Goal: Check status: Check status

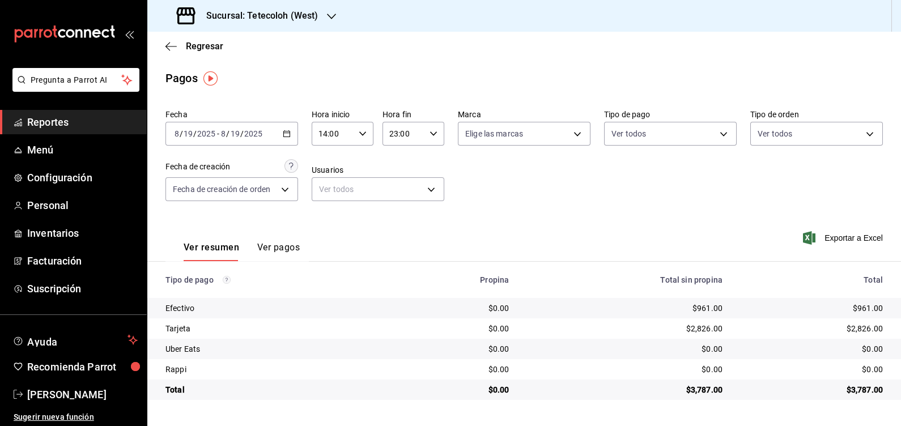
click at [353, 131] on input "14:00" at bounding box center [333, 133] width 43 height 23
click at [298, 12] on div at bounding box center [450, 213] width 901 height 426
click at [303, 19] on h3 "Sucursal: Tetecoloh (West)" at bounding box center [257, 16] width 121 height 14
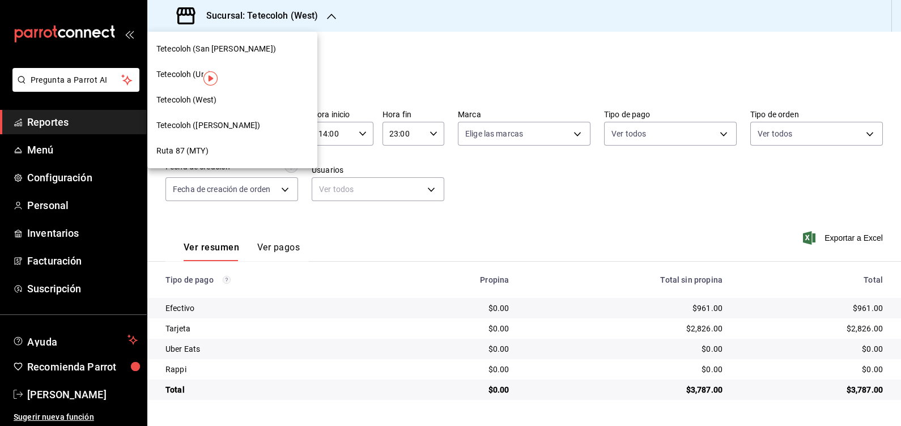
click at [215, 45] on span "Tetecoloh (San [PERSON_NAME])" at bounding box center [216, 49] width 120 height 12
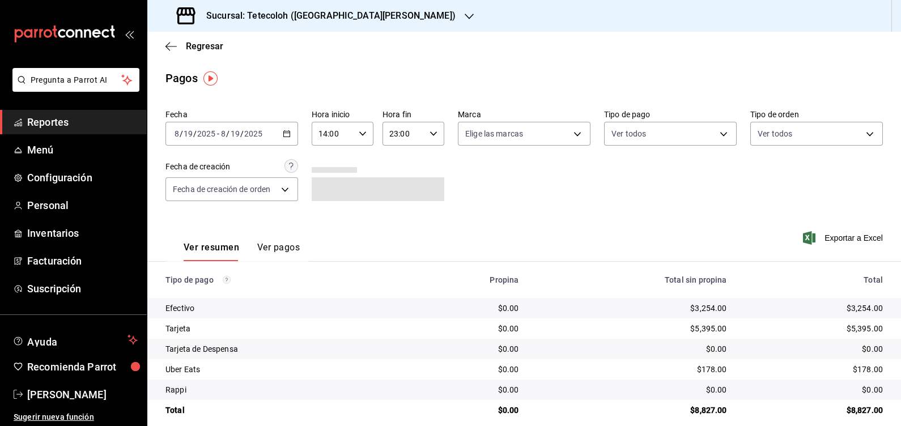
click at [278, 133] on div "[DATE] [DATE] - [DATE] [DATE]" at bounding box center [231, 134] width 133 height 24
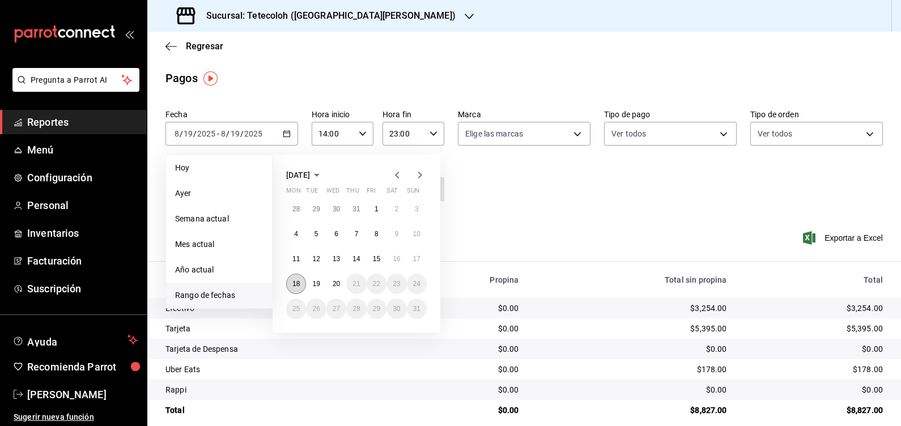
click at [292, 285] on button "18" at bounding box center [296, 284] width 20 height 20
type input "00:00"
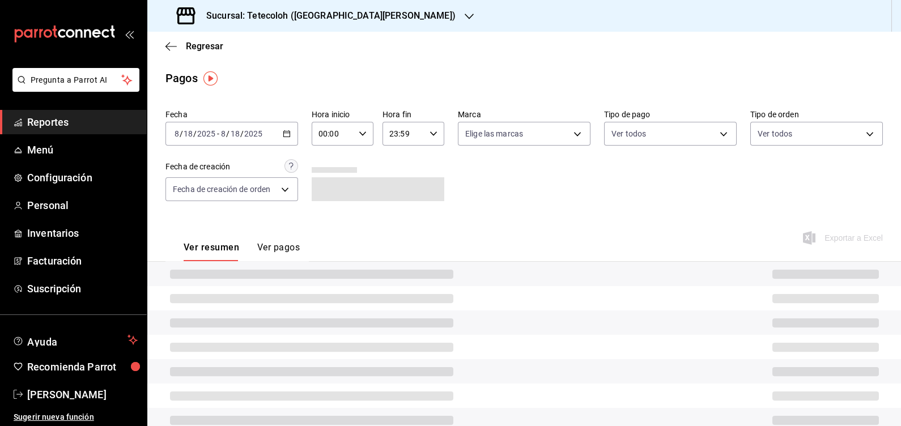
click at [426, 141] on div "23:59 Hora fin" at bounding box center [414, 134] width 62 height 24
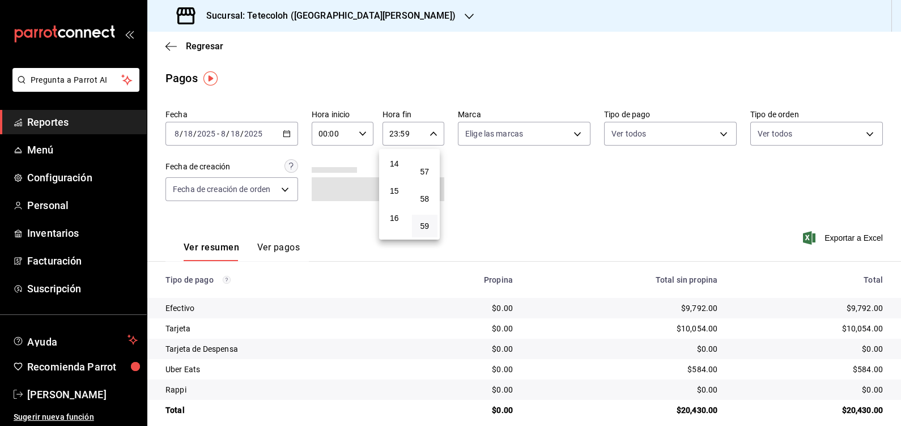
scroll to position [358, 0]
click at [395, 163] on span "13" at bounding box center [394, 158] width 12 height 9
click at [429, 184] on span "06" at bounding box center [425, 179] width 12 height 9
type input "13:06"
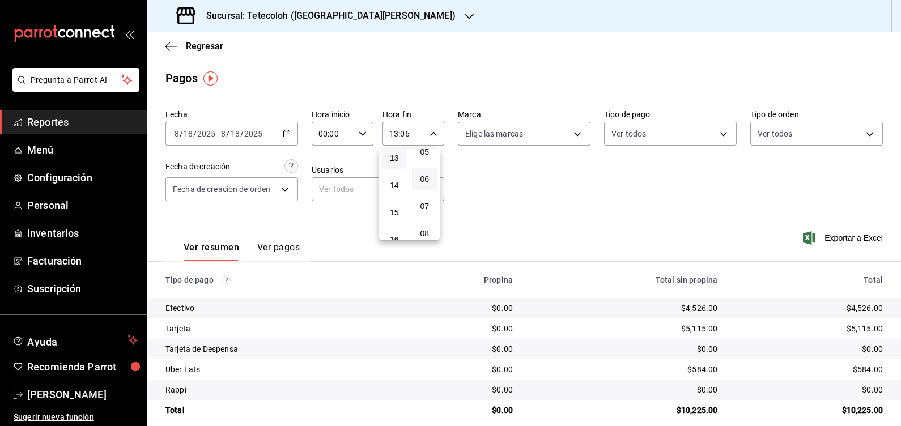
click at [544, 172] on div at bounding box center [450, 213] width 901 height 426
click at [354, 134] on div "00:00 Hora inicio" at bounding box center [343, 134] width 62 height 24
click at [329, 172] on button "13" at bounding box center [325, 162] width 26 height 23
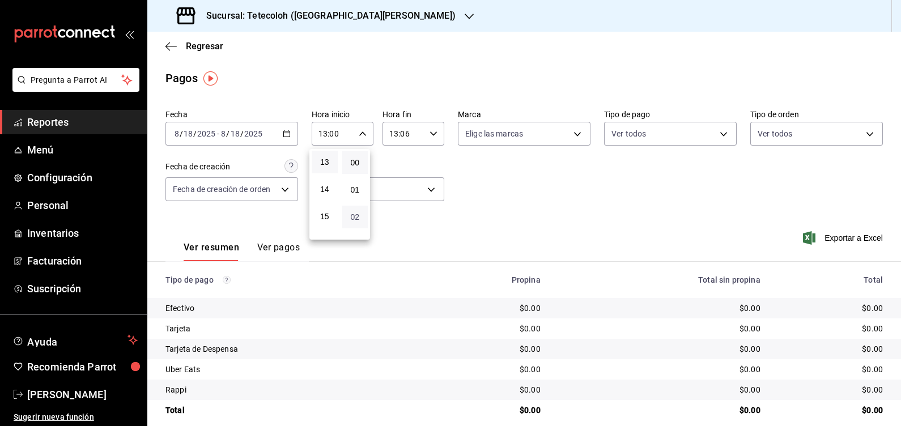
scroll to position [70, 0]
click at [357, 180] on button "03" at bounding box center [355, 174] width 26 height 23
click at [360, 186] on span "06" at bounding box center [355, 184] width 12 height 9
type input "13:06"
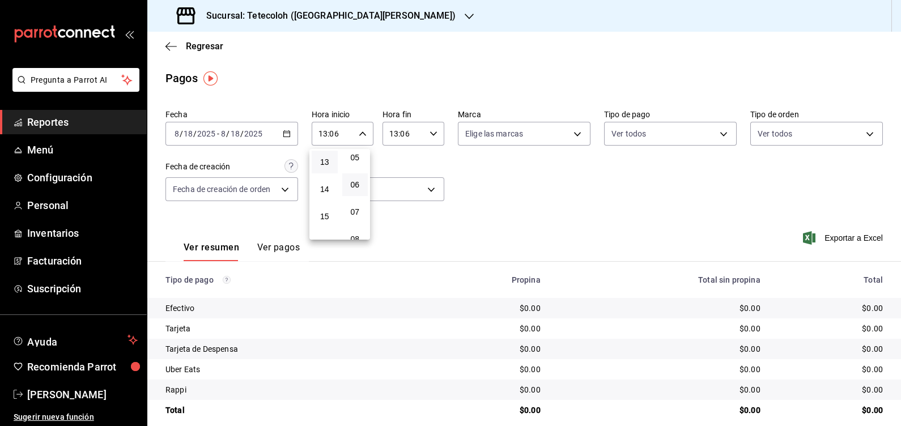
click at [429, 138] on div at bounding box center [450, 213] width 901 height 426
click at [429, 138] on div "13:06 Hora fin" at bounding box center [414, 134] width 62 height 24
click at [393, 229] on span "23" at bounding box center [394, 226] width 12 height 9
type input "23:06"
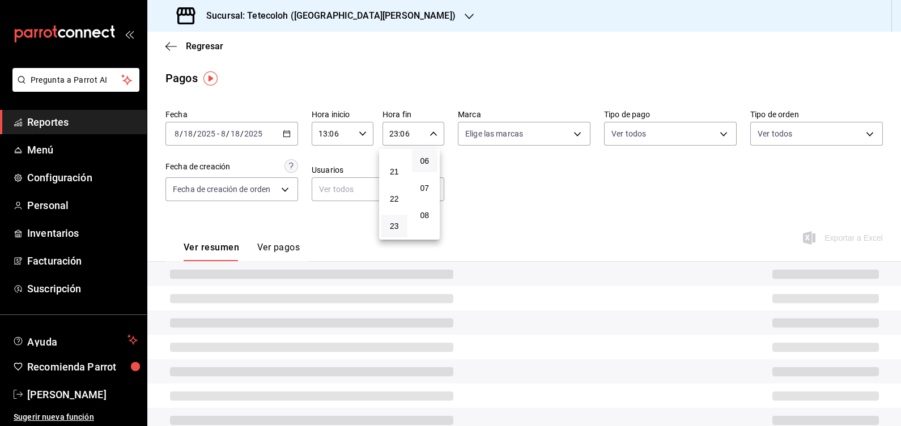
click at [637, 201] on div at bounding box center [450, 213] width 901 height 426
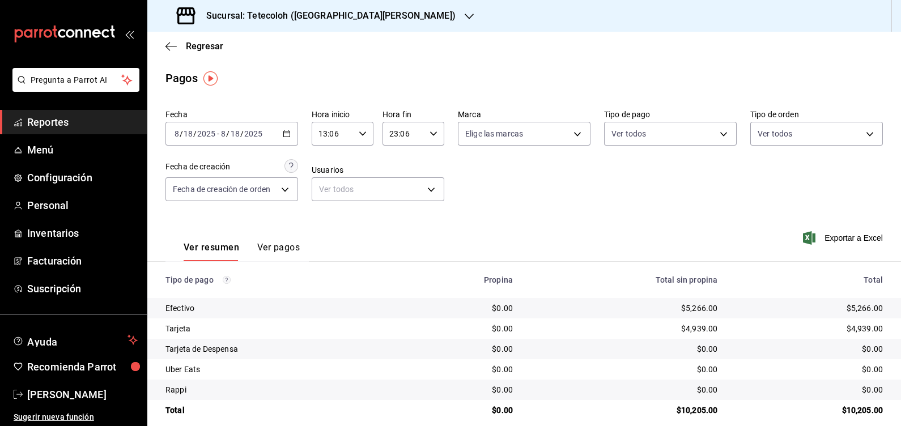
click at [359, 136] on icon "button" at bounding box center [363, 134] width 8 height 8
click at [323, 164] on span "00" at bounding box center [324, 162] width 12 height 9
type input "00:06"
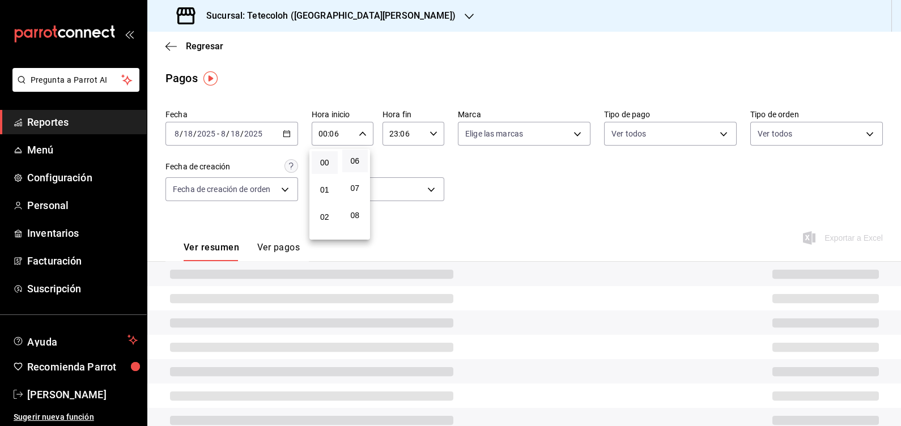
click at [681, 207] on div at bounding box center [450, 213] width 901 height 426
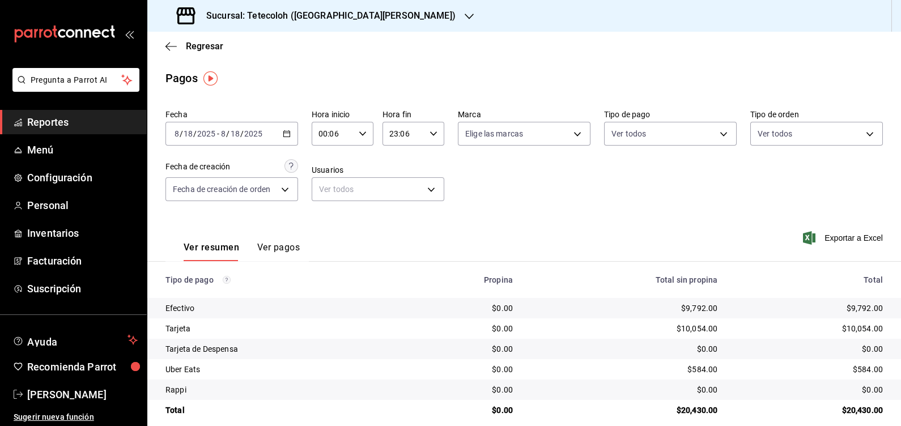
click at [529, 74] on div "Pagos" at bounding box center [524, 78] width 754 height 17
click at [270, 26] on div "Sucursal: Tetecoloh ([GEOGRAPHIC_DATA][PERSON_NAME])" at bounding box center [317, 16] width 322 height 32
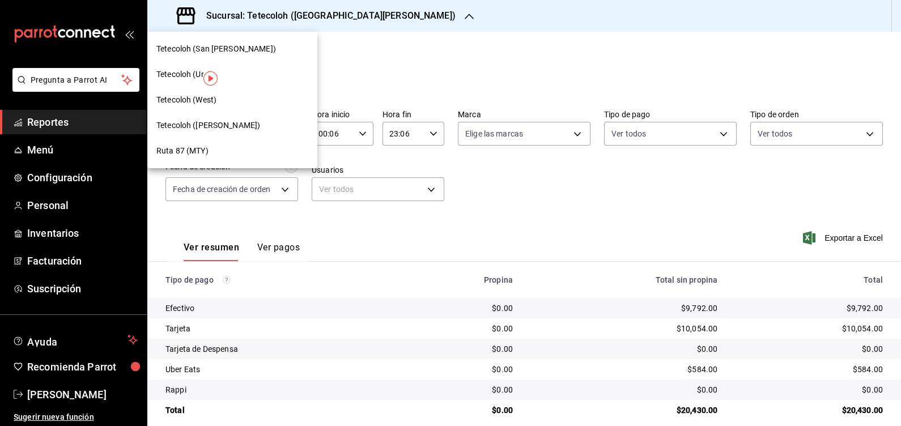
click at [241, 124] on span "Tetecoloh ([PERSON_NAME])" at bounding box center [208, 126] width 104 height 12
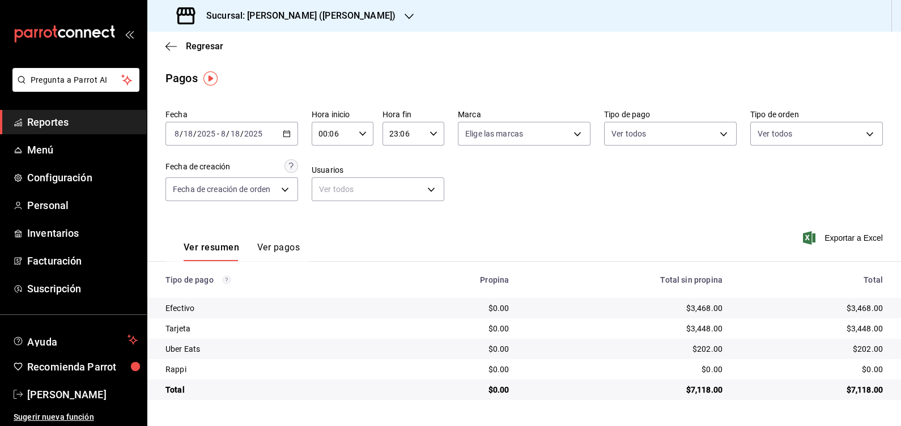
click at [431, 131] on icon "button" at bounding box center [434, 134] width 8 height 8
click at [389, 164] on button "13" at bounding box center [398, 158] width 27 height 23
click at [430, 226] on button "42" at bounding box center [425, 219] width 26 height 23
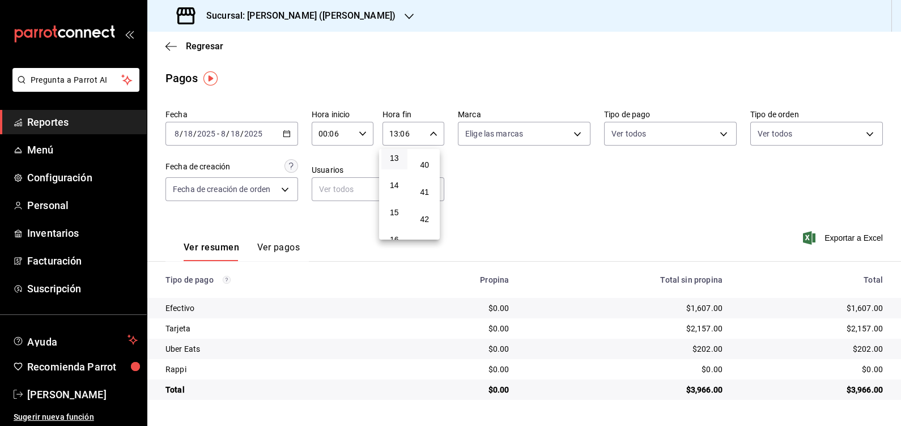
type input "13:42"
click at [590, 224] on div at bounding box center [450, 213] width 901 height 426
click at [279, 133] on div "[DATE] [DATE] - [DATE] [DATE]" at bounding box center [231, 134] width 133 height 24
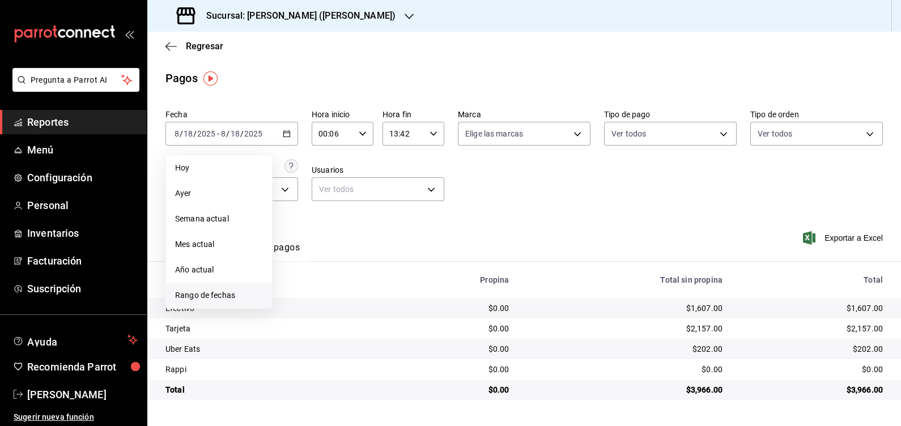
click at [207, 299] on span "Rango de fechas" at bounding box center [219, 296] width 88 height 12
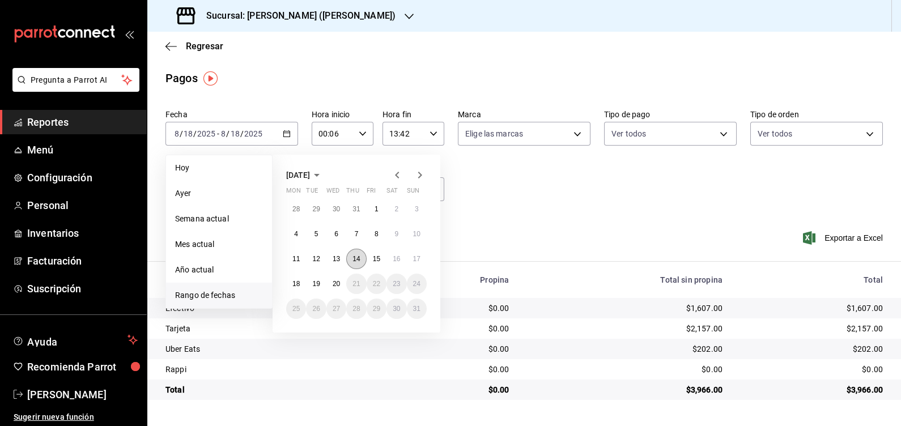
click at [349, 253] on button "14" at bounding box center [356, 259] width 20 height 20
type input "00:00"
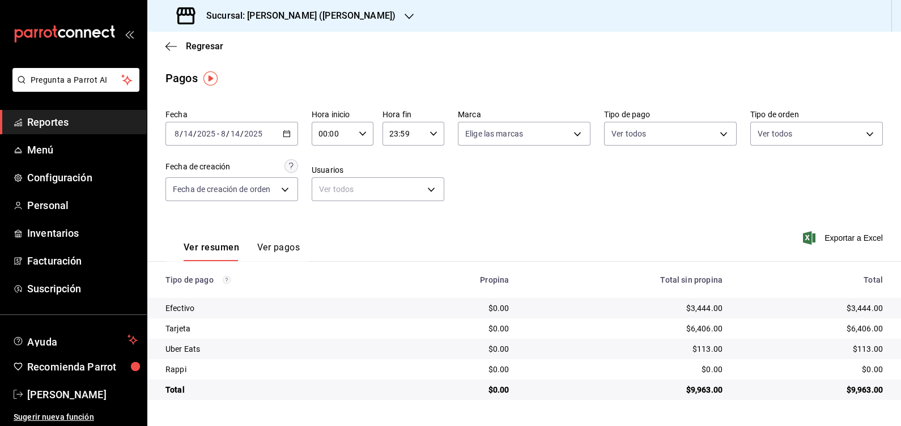
click at [427, 133] on div "23:59 Hora fin" at bounding box center [414, 134] width 62 height 24
click at [398, 163] on span "13" at bounding box center [398, 158] width 13 height 9
click at [422, 171] on span "42" at bounding box center [425, 166] width 12 height 9
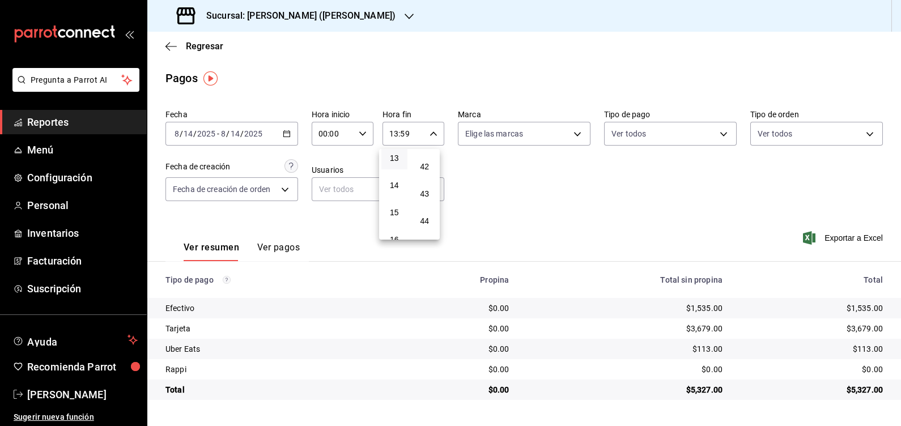
type input "13:42"
click at [502, 177] on div at bounding box center [450, 213] width 901 height 426
click at [425, 133] on div "13:42 Hora fin" at bounding box center [414, 134] width 62 height 24
click at [368, 131] on div at bounding box center [450, 213] width 901 height 426
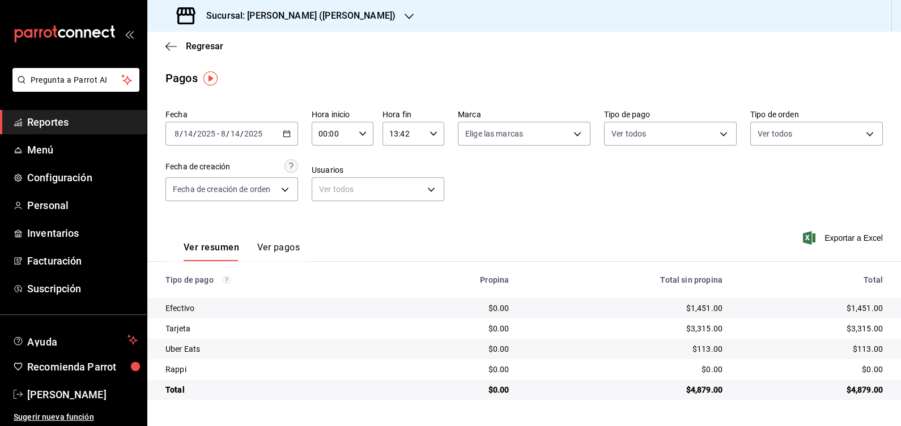
click at [360, 131] on icon "button" at bounding box center [363, 134] width 8 height 8
click at [323, 227] on button "13" at bounding box center [327, 233] width 27 height 23
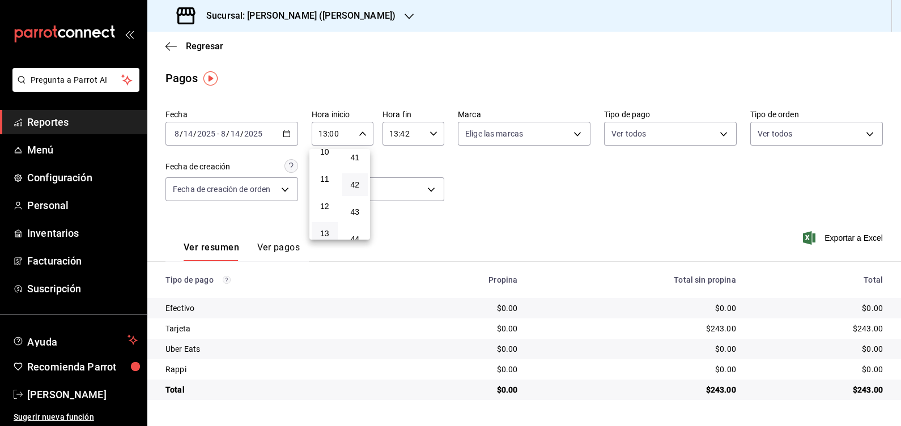
scroll to position [1133, 0]
click at [356, 177] on span "42" at bounding box center [355, 172] width 12 height 9
type input "13:42"
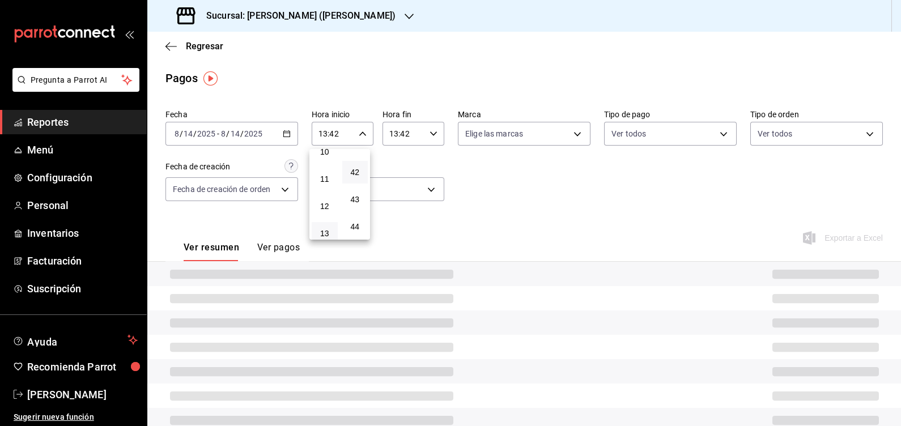
click at [407, 131] on div at bounding box center [450, 213] width 901 height 426
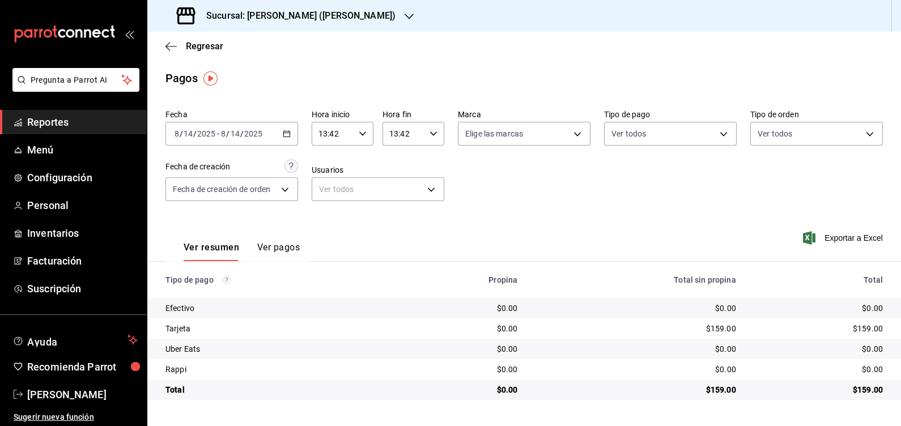
click at [408, 135] on input "13:42" at bounding box center [404, 133] width 43 height 23
click at [398, 226] on span "23" at bounding box center [398, 226] width 13 height 9
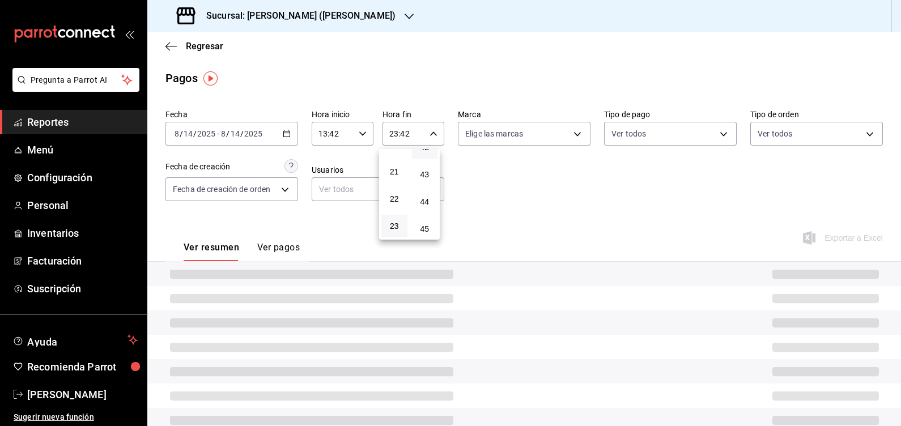
click at [617, 179] on div at bounding box center [450, 213] width 901 height 426
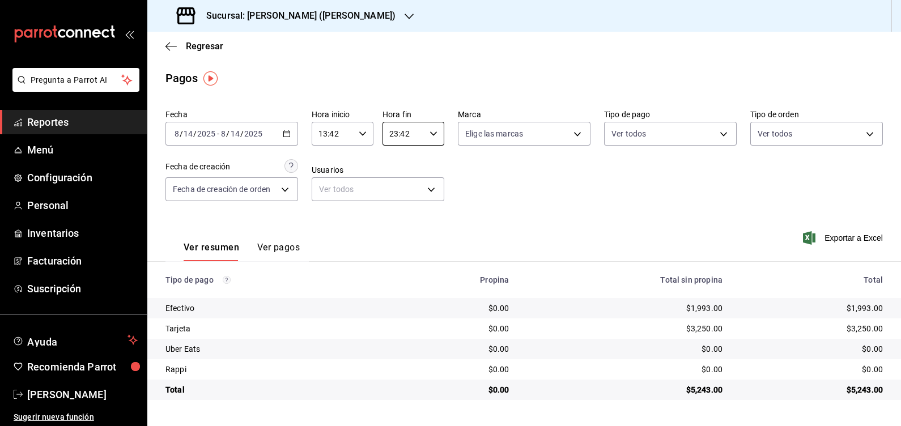
type input "23:42"
click at [614, 173] on div "Fecha [DATE] [DATE] - [DATE] [DATE] Hora inicio 13:42 Hora inicio Hora fin 23:4…" at bounding box center [523, 160] width 717 height 110
click at [223, 138] on input "8" at bounding box center [223, 133] width 6 height 9
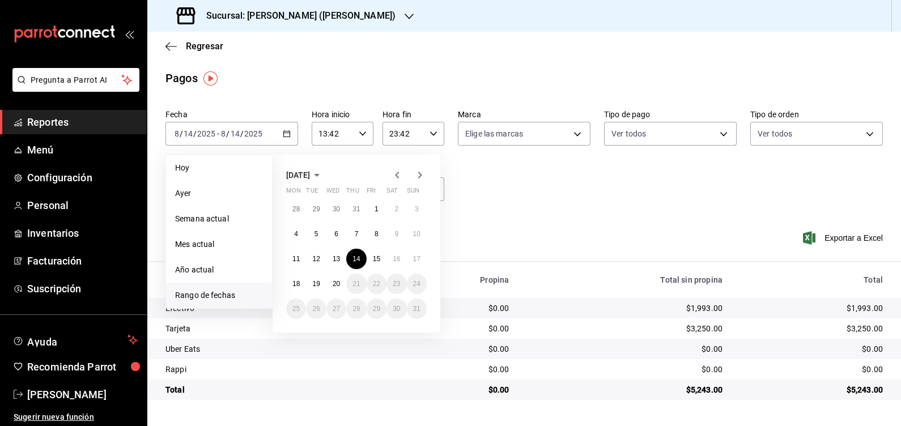
click at [377, 270] on div "28 29 30 31 1 2 3 4 5 6 7 8 9 10 11 12 13 14 15 16 17 18 19 20 21 22 23 24 25 2…" at bounding box center [356, 259] width 141 height 120
click at [376, 261] on abbr "15" at bounding box center [376, 259] width 7 height 8
type input "00:00"
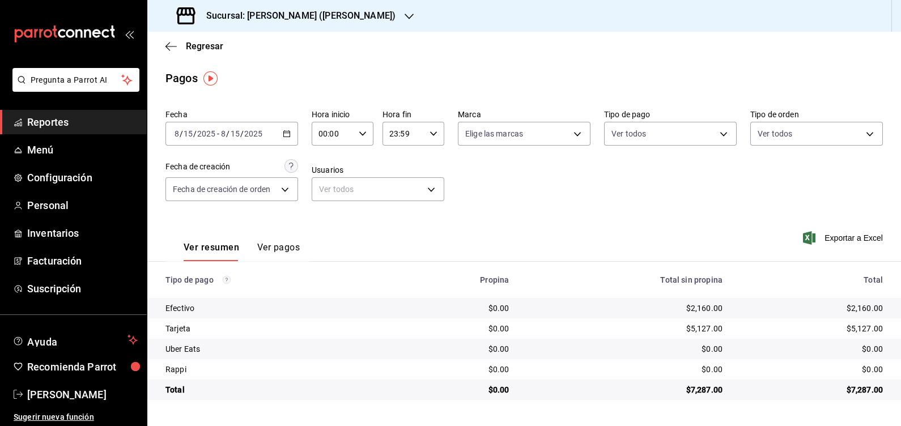
click at [436, 131] on icon "button" at bounding box center [434, 134] width 8 height 8
click at [404, 163] on span "13" at bounding box center [398, 158] width 13 height 9
click at [425, 176] on span "50" at bounding box center [425, 171] width 12 height 9
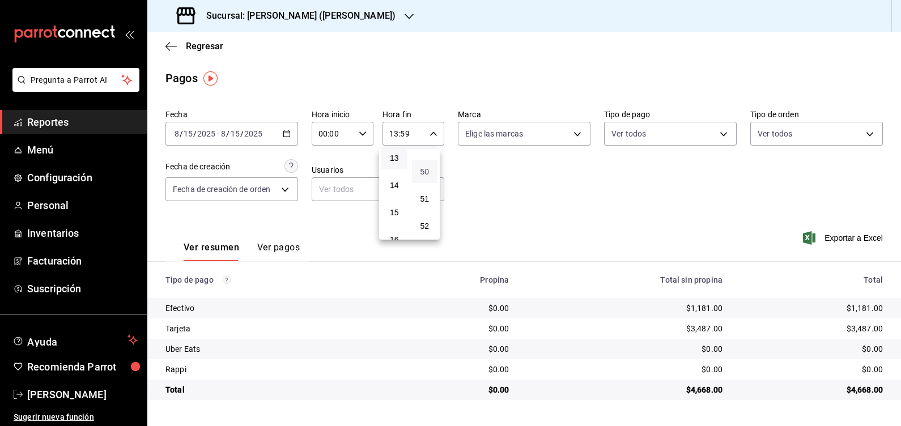
type input "13:50"
click at [626, 179] on div at bounding box center [450, 213] width 901 height 426
click at [430, 135] on icon "button" at bounding box center [434, 134] width 8 height 8
click at [394, 218] on button "23" at bounding box center [398, 226] width 27 height 23
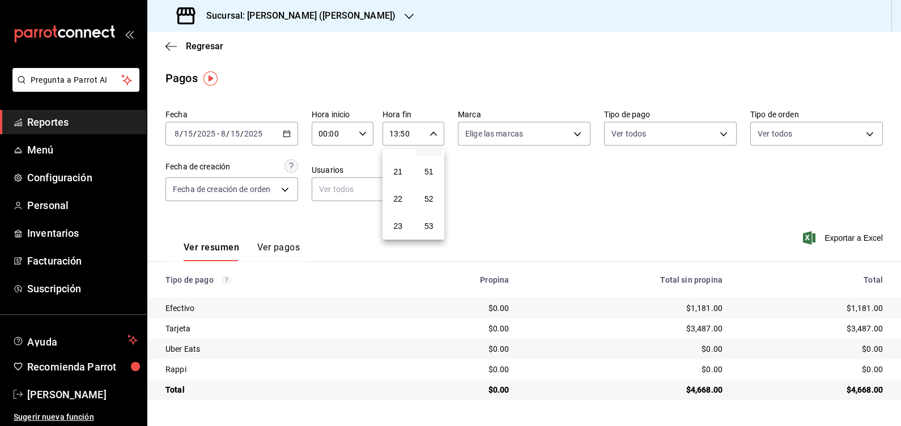
type input "23:50"
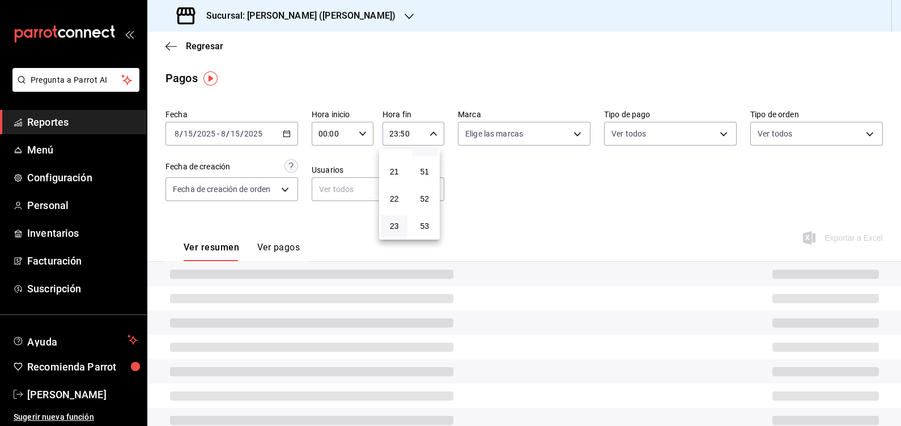
click at [363, 135] on div at bounding box center [450, 213] width 901 height 426
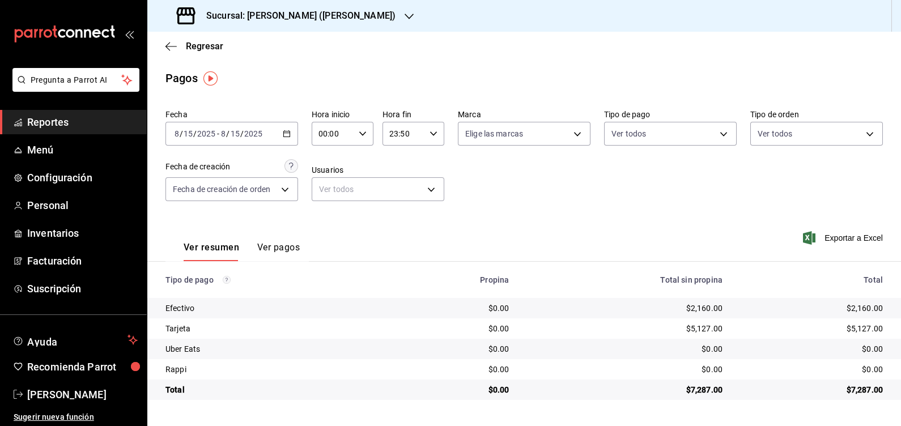
click at [359, 133] on icon "button" at bounding box center [363, 134] width 8 height 8
click at [326, 173] on button "13" at bounding box center [327, 162] width 27 height 23
click at [356, 181] on span "50" at bounding box center [355, 176] width 12 height 9
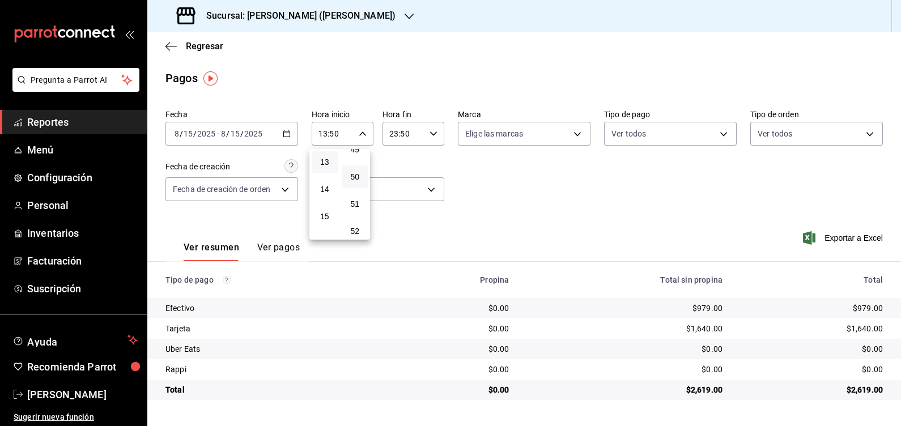
click at [487, 181] on div at bounding box center [450, 213] width 901 height 426
click at [349, 130] on input "13:50" at bounding box center [333, 133] width 43 height 23
click at [272, 142] on div at bounding box center [450, 213] width 901 height 426
click at [270, 131] on div "[DATE] [DATE] - [DATE] [DATE]" at bounding box center [231, 134] width 133 height 24
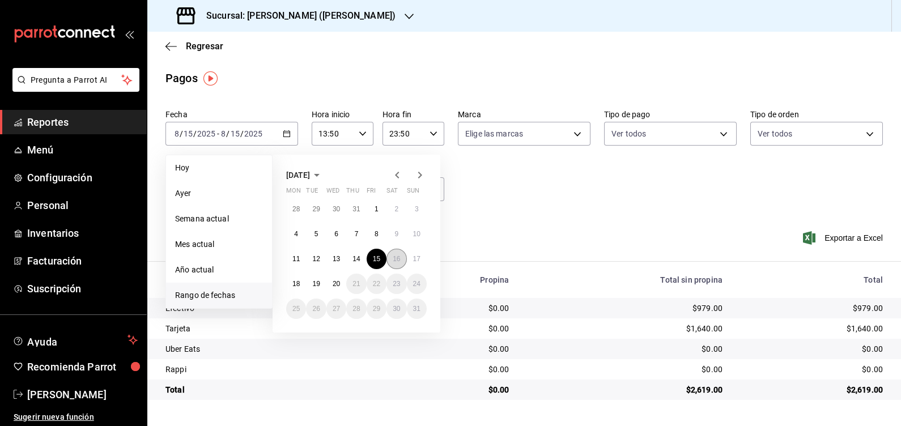
click at [390, 257] on button "16" at bounding box center [396, 259] width 20 height 20
type input "00:00"
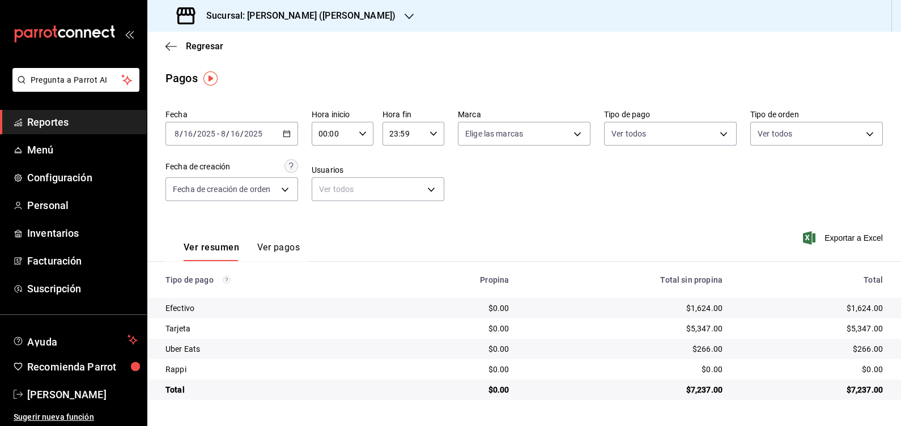
click at [415, 142] on input "23:59" at bounding box center [404, 133] width 43 height 23
click at [402, 192] on span "14" at bounding box center [398, 189] width 13 height 9
click at [424, 205] on button "56" at bounding box center [425, 193] width 26 height 23
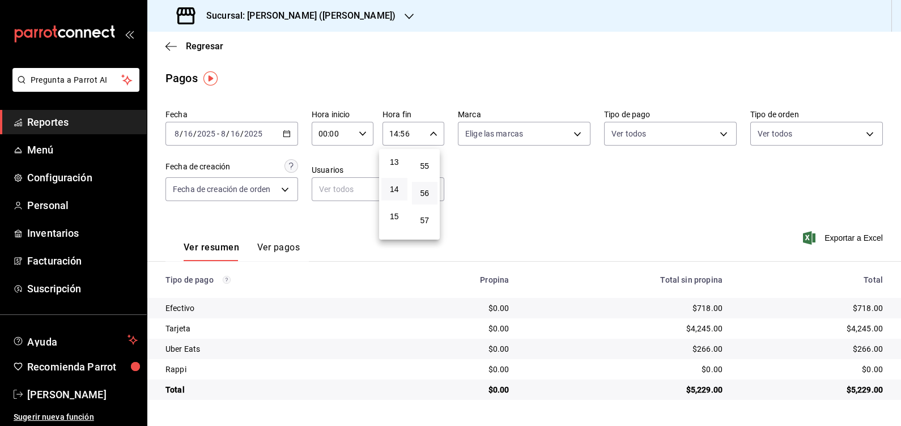
click at [578, 193] on div at bounding box center [450, 213] width 901 height 426
click at [432, 137] on icon "button" at bounding box center [434, 134] width 8 height 8
click at [394, 218] on button "23" at bounding box center [398, 226] width 27 height 23
type input "23:56"
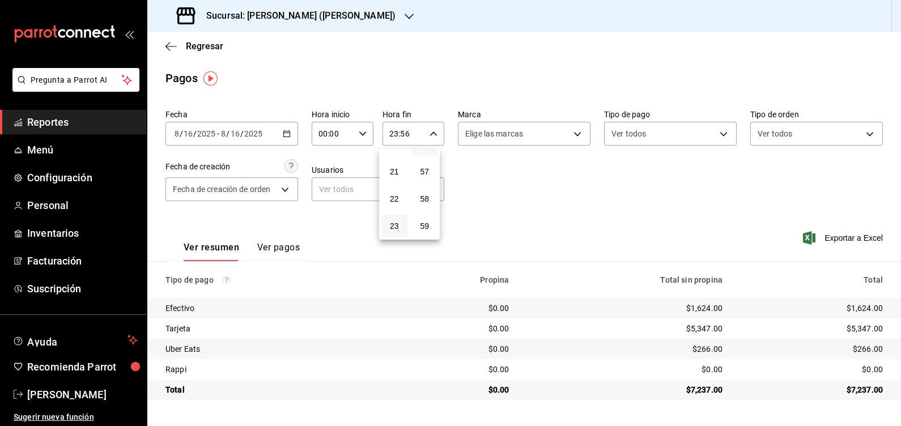
click at [352, 126] on div at bounding box center [450, 213] width 901 height 426
click at [357, 134] on div "00:00 Hora inicio" at bounding box center [343, 134] width 62 height 24
click at [329, 188] on span "14" at bounding box center [327, 185] width 13 height 9
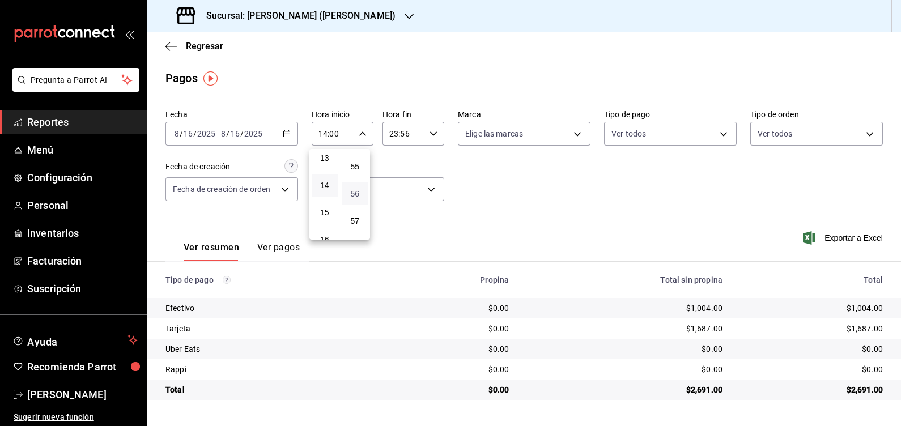
click at [357, 198] on span "56" at bounding box center [355, 193] width 12 height 9
click at [614, 201] on div at bounding box center [450, 213] width 901 height 426
click at [248, 124] on div "[DATE] [DATE] - [DATE] [DATE]" at bounding box center [231, 134] width 133 height 24
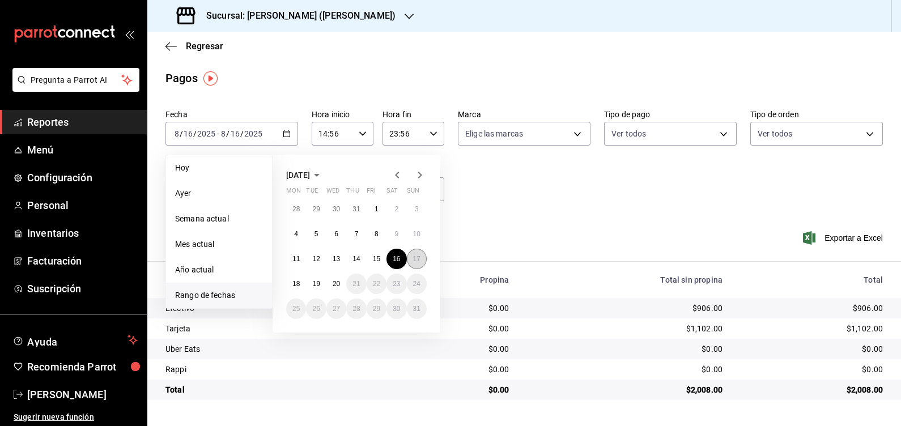
click at [418, 258] on abbr "17" at bounding box center [416, 259] width 7 height 8
type input "00:00"
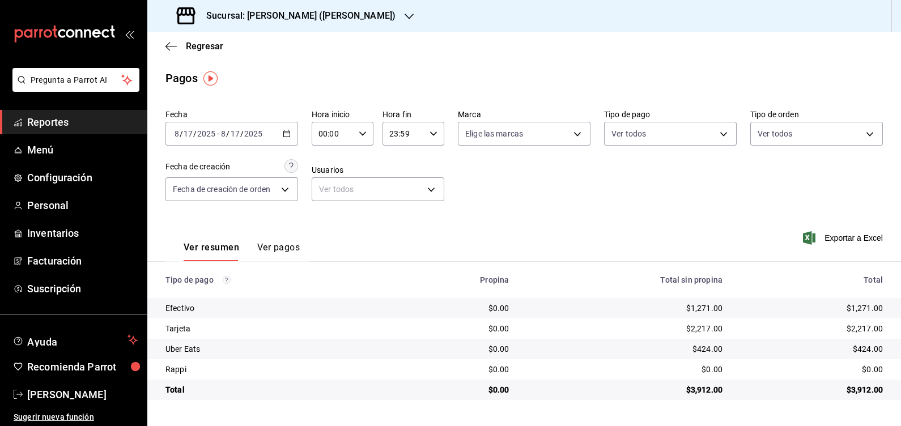
click at [281, 135] on div "[DATE] [DATE] - [DATE] [DATE]" at bounding box center [231, 134] width 133 height 24
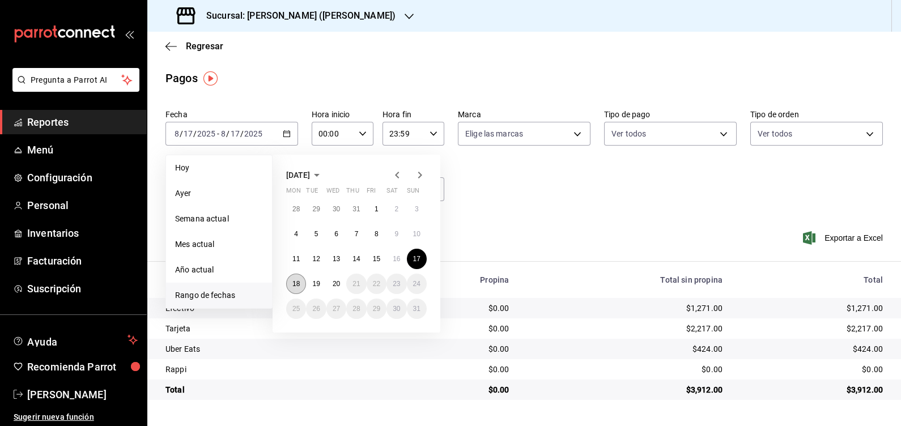
click at [295, 282] on abbr "18" at bounding box center [295, 284] width 7 height 8
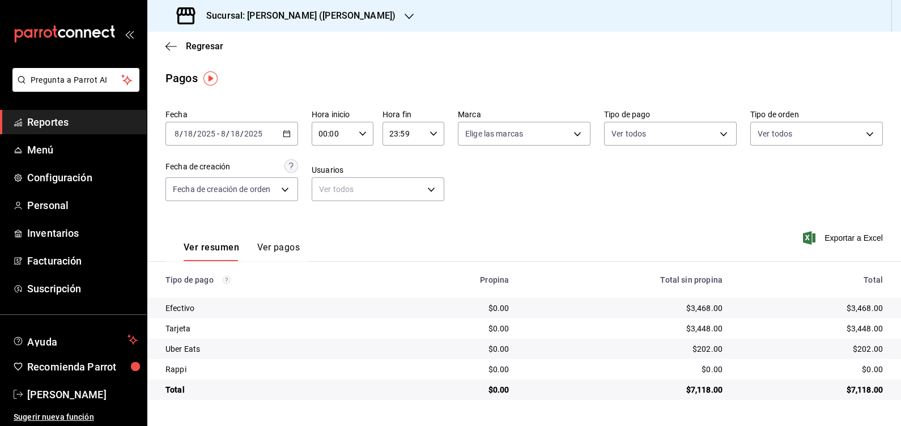
click at [444, 133] on div "Fecha [DATE] [DATE] - [DATE] [DATE] Hora inicio 00:00 Hora inicio Hora fin 23:5…" at bounding box center [523, 160] width 717 height 110
click at [435, 130] on icon "button" at bounding box center [434, 134] width 8 height 8
click at [393, 162] on span "13" at bounding box center [398, 158] width 13 height 9
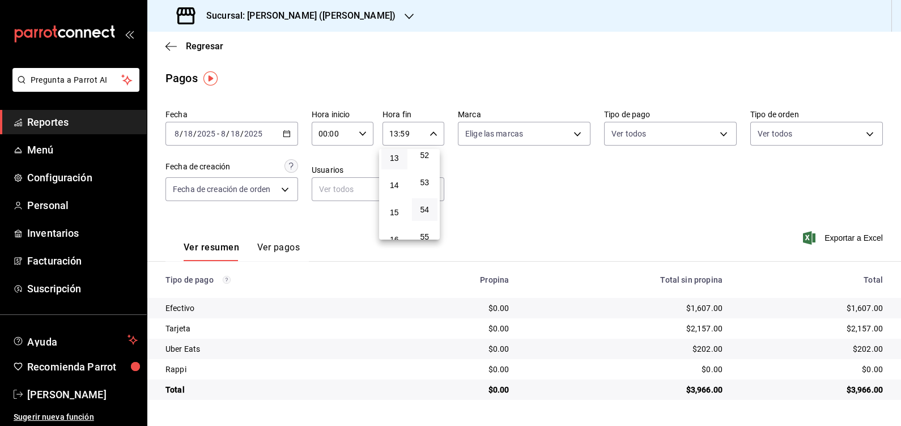
click at [428, 220] on button "54" at bounding box center [425, 209] width 26 height 23
type input "13:54"
click at [590, 185] on div at bounding box center [450, 213] width 901 height 426
click at [351, 3] on div "Sucursal: [PERSON_NAME] ([PERSON_NAME])" at bounding box center [287, 16] width 262 height 32
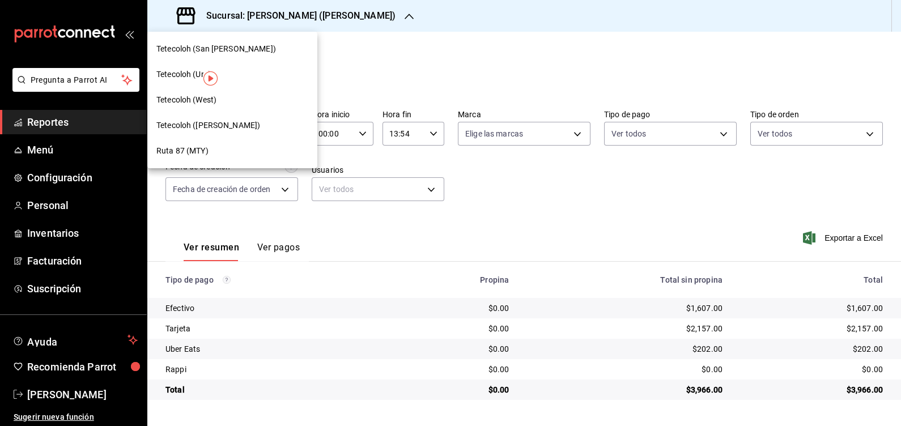
click at [232, 98] on div "Tetecoloh (West)" at bounding box center [232, 100] width 152 height 12
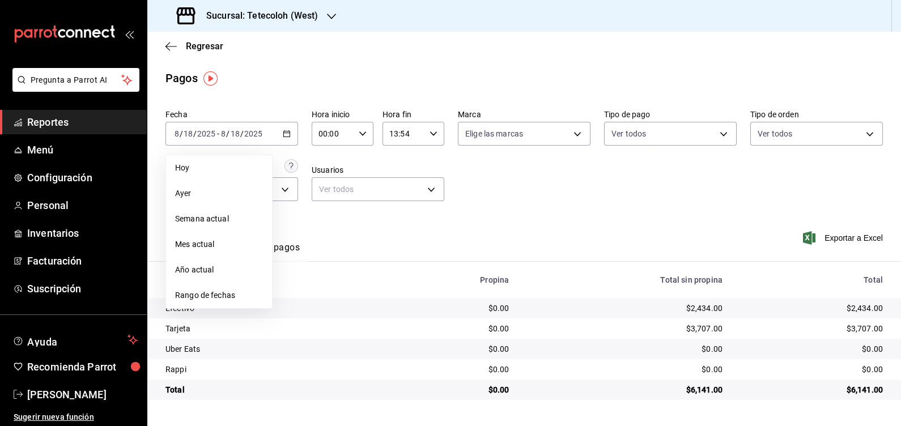
click at [205, 292] on span "Rango de fechas" at bounding box center [219, 296] width 88 height 12
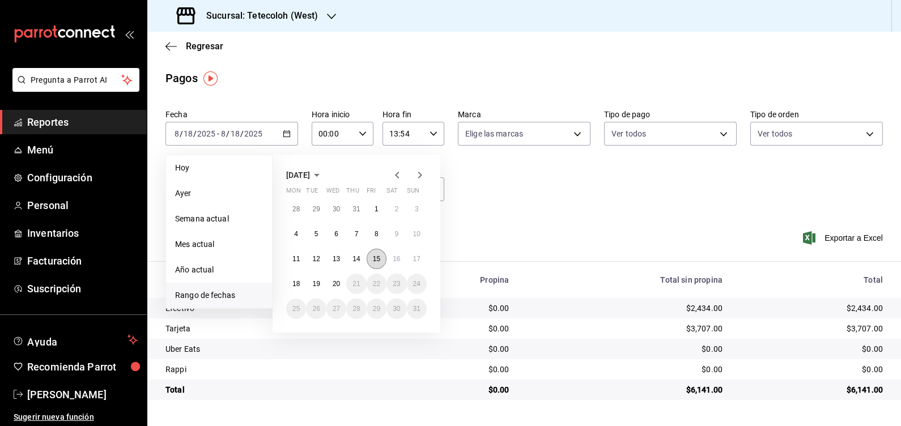
click at [379, 261] on abbr "15" at bounding box center [376, 259] width 7 height 8
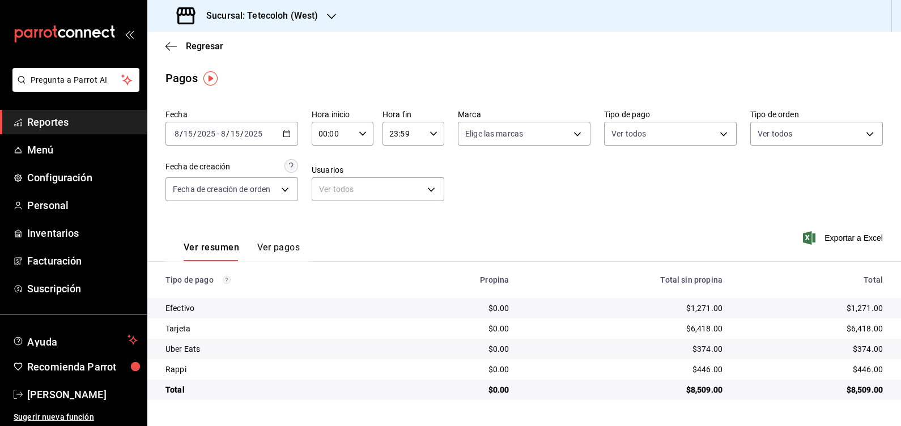
click at [282, 137] on div "[DATE] [DATE] - [DATE] [DATE]" at bounding box center [231, 134] width 133 height 24
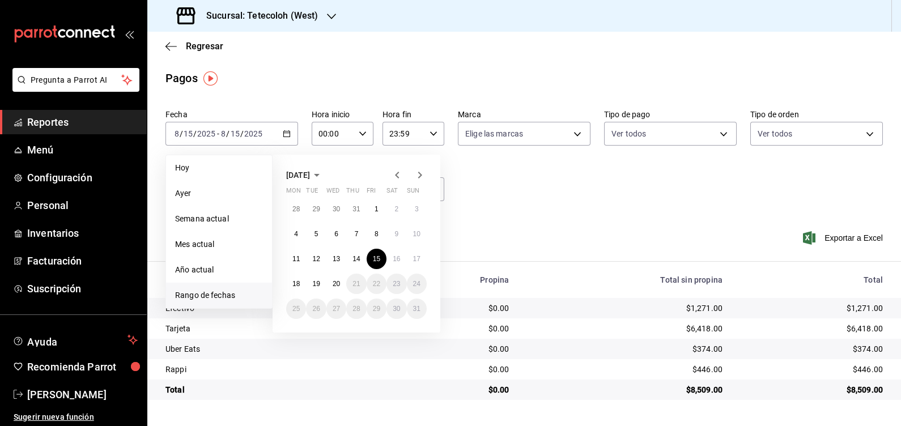
click at [439, 29] on div "Sucursal: Tetecoloh (West)" at bounding box center [524, 16] width 754 height 32
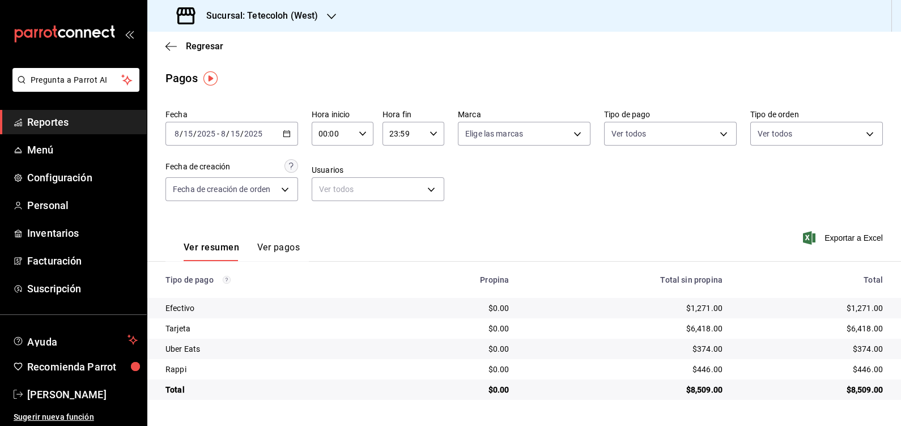
click at [444, 116] on div "Fecha [DATE] [DATE] - [DATE] [DATE] Hora inicio 00:00 Hora inicio Hora fin 23:5…" at bounding box center [523, 160] width 717 height 110
click at [430, 130] on icon "button" at bounding box center [434, 134] width 8 height 8
click at [397, 190] on span "14" at bounding box center [398, 185] width 13 height 9
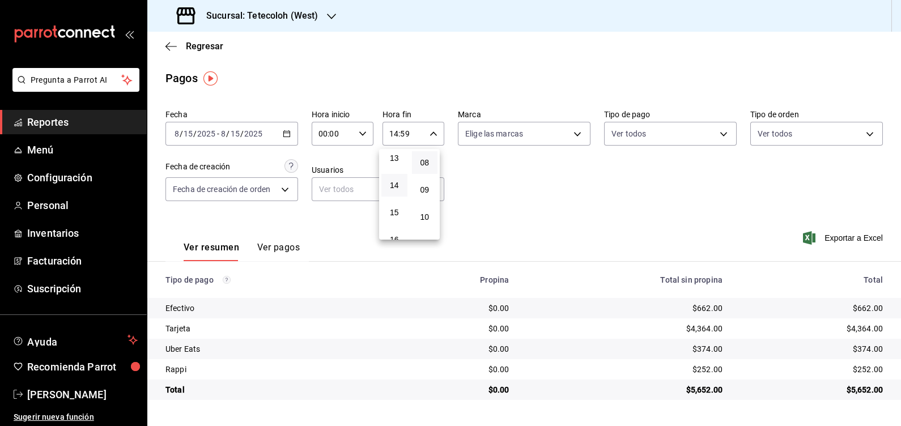
click at [429, 167] on span "08" at bounding box center [425, 162] width 12 height 9
click at [270, 131] on div at bounding box center [450, 213] width 901 height 426
click at [284, 134] on icon "button" at bounding box center [287, 134] width 8 height 8
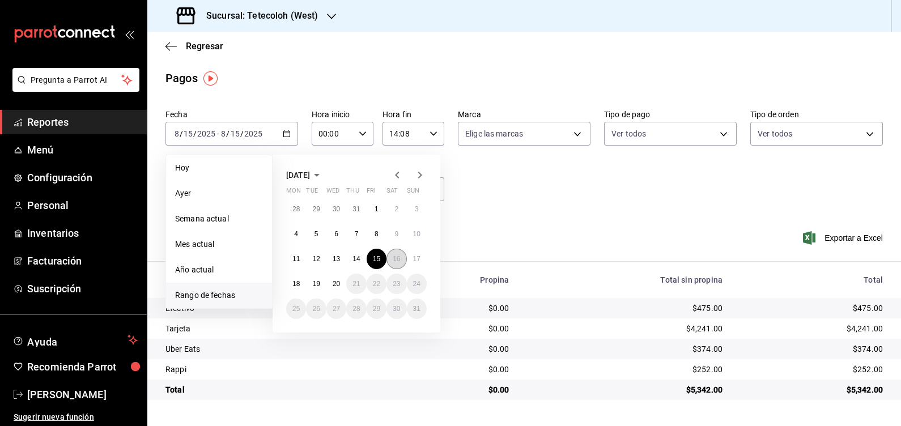
click at [389, 257] on button "16" at bounding box center [396, 259] width 20 height 20
click at [393, 256] on abbr "16" at bounding box center [396, 259] width 7 height 8
click at [393, 256] on div "Ver resumen Ver pagos Exportar a Excel" at bounding box center [524, 245] width 754 height 60
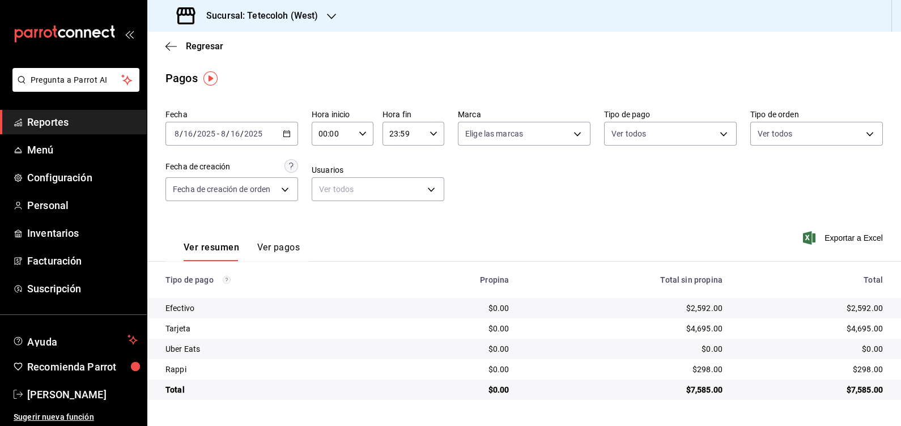
drag, startPoint x: 393, startPoint y: 256, endPoint x: 471, endPoint y: 83, distance: 189.9
click at [471, 83] on div "Pagos" at bounding box center [524, 78] width 754 height 17
click at [436, 133] on icon "button" at bounding box center [434, 134] width 8 height 8
click at [400, 200] on button "14" at bounding box center [398, 189] width 27 height 23
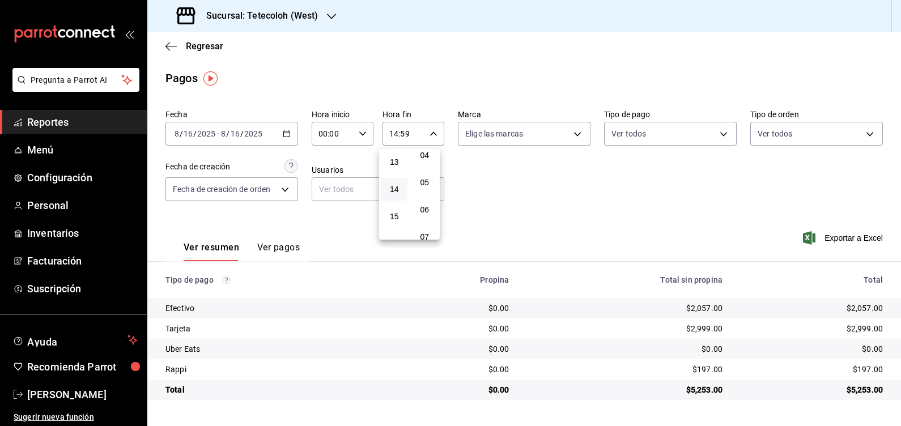
scroll to position [147, 0]
click at [430, 226] on button "08" at bounding box center [425, 233] width 26 height 23
type input "14:08"
click at [590, 202] on div at bounding box center [450, 213] width 901 height 426
click at [351, 134] on input "00:00" at bounding box center [333, 133] width 43 height 23
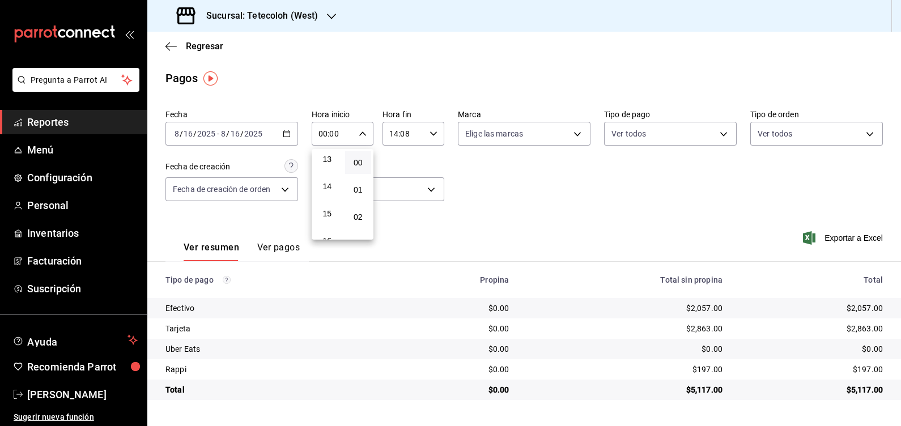
scroll to position [354, 0]
click at [328, 194] on span "14" at bounding box center [327, 189] width 13 height 9
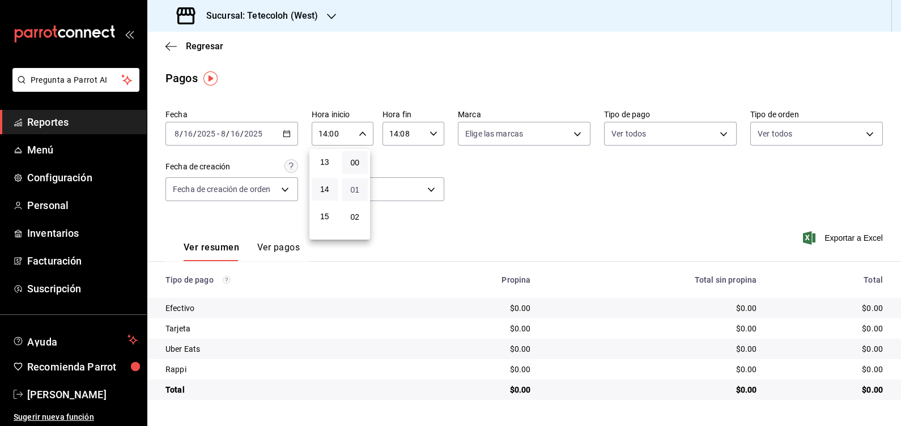
scroll to position [213, 0]
click at [357, 170] on span "08" at bounding box center [355, 167] width 12 height 9
type input "14:08"
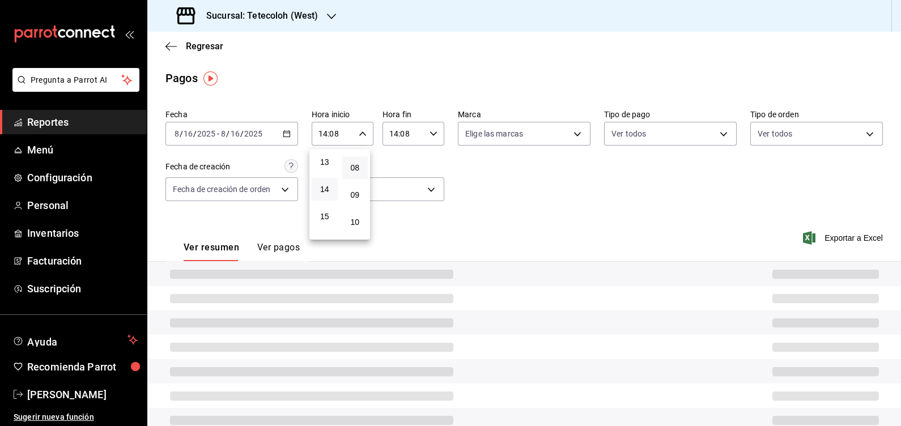
click at [432, 135] on div at bounding box center [450, 213] width 901 height 426
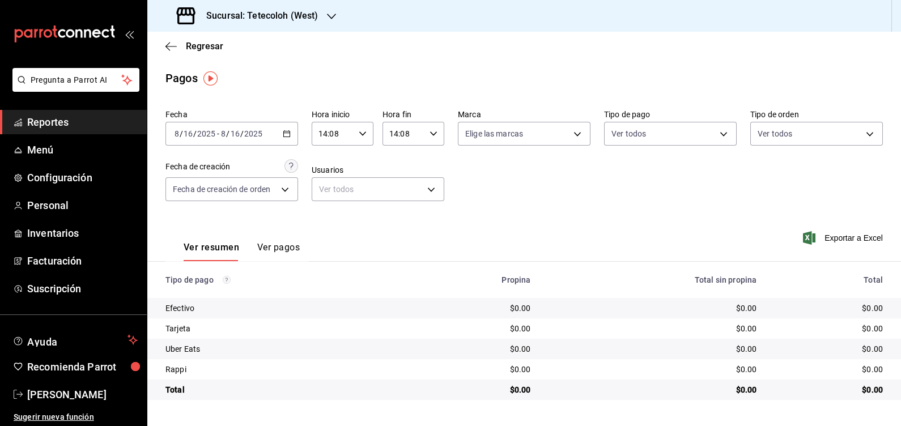
click at [432, 135] on icon "button" at bounding box center [434, 134] width 8 height 8
drag, startPoint x: 397, startPoint y: 223, endPoint x: 395, endPoint y: 216, distance: 6.5
click at [395, 223] on span "23" at bounding box center [398, 226] width 13 height 9
type input "23:08"
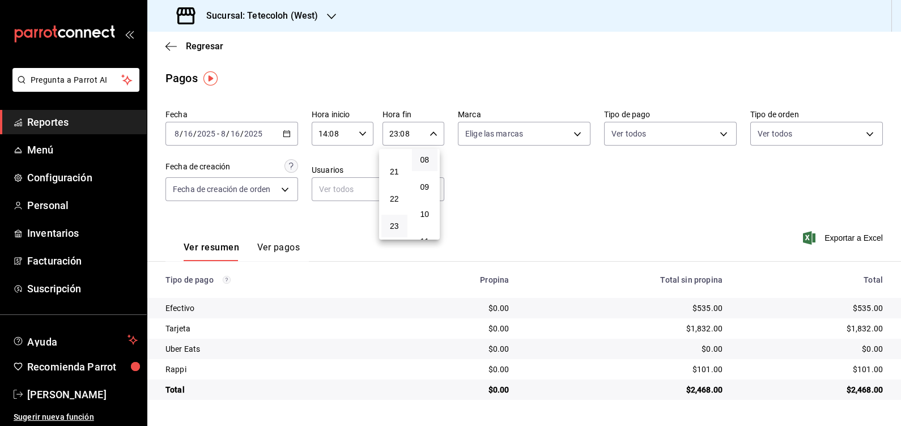
drag, startPoint x: 349, startPoint y: 121, endPoint x: 358, endPoint y: 133, distance: 15.3
click at [349, 122] on div at bounding box center [450, 213] width 901 height 426
click at [358, 133] on div at bounding box center [450, 213] width 901 height 426
click at [253, 139] on div "[DATE] [DATE] - [DATE] [DATE]" at bounding box center [231, 134] width 133 height 24
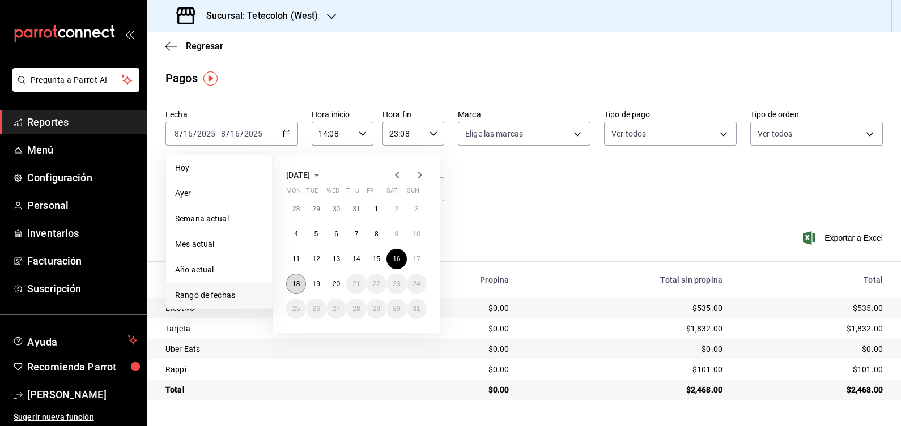
click at [297, 283] on abbr "18" at bounding box center [295, 284] width 7 height 8
type input "00:00"
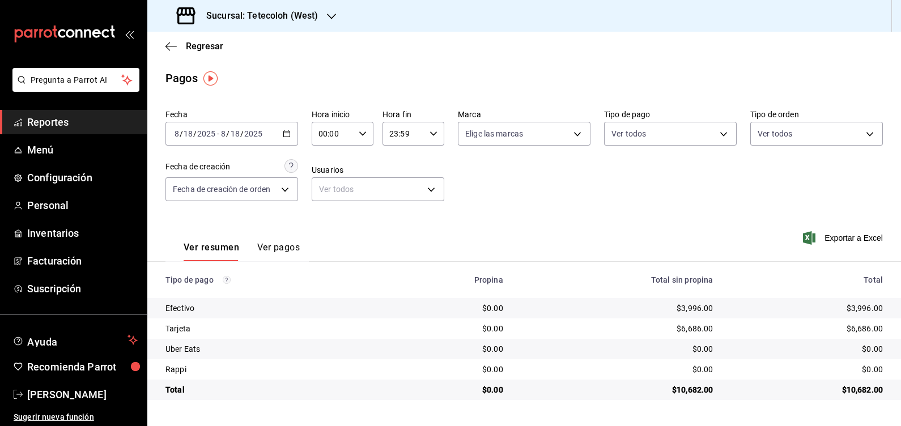
click at [283, 138] on div "[DATE] [DATE] - [DATE] [DATE]" at bounding box center [231, 134] width 133 height 24
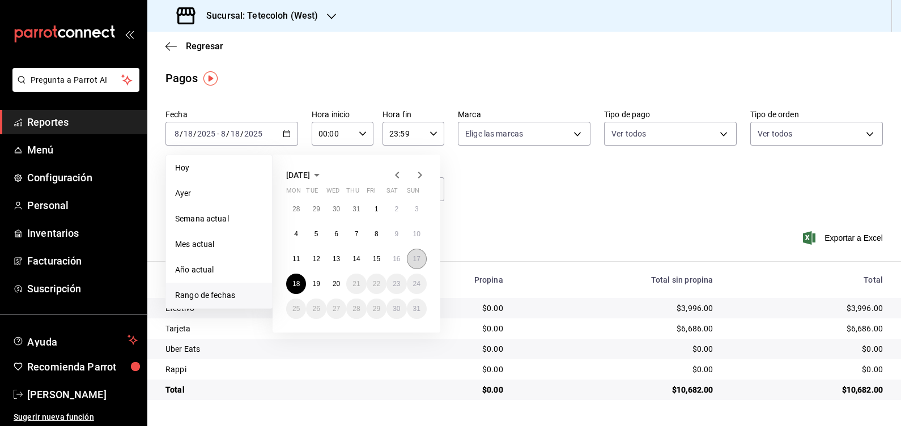
click at [408, 260] on button "17" at bounding box center [417, 259] width 20 height 20
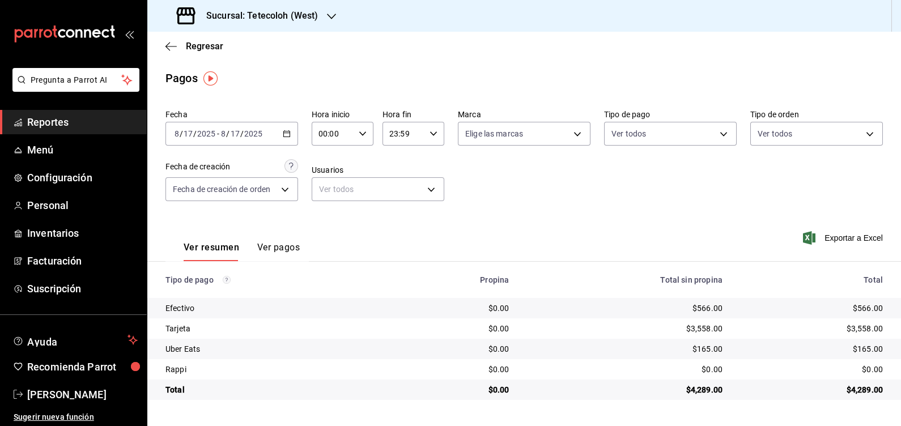
click at [290, 135] on \(Stroke\) "button" at bounding box center [286, 134] width 7 height 6
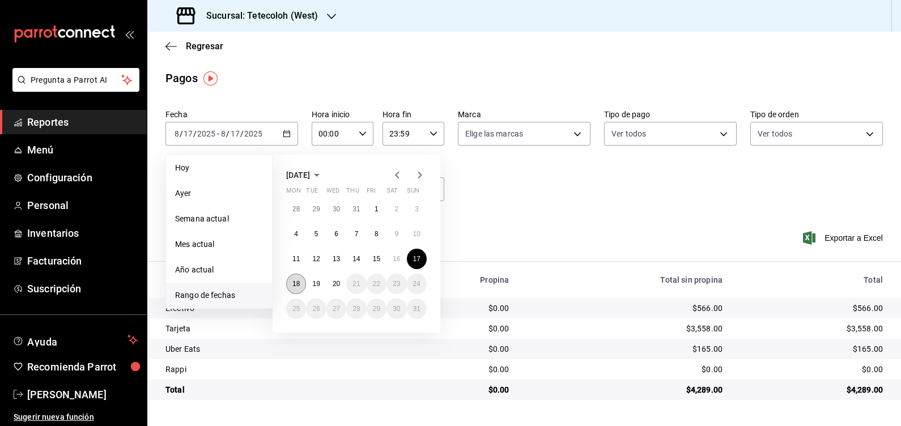
click at [300, 284] on abbr "18" at bounding box center [295, 284] width 7 height 8
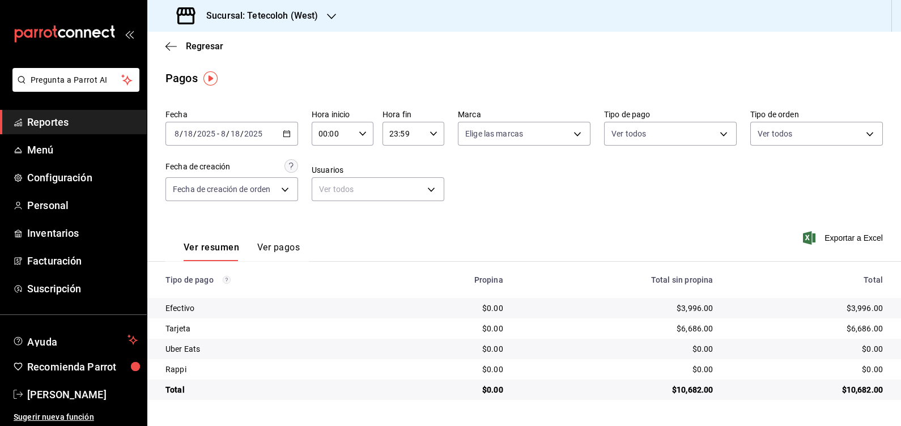
click at [393, 134] on input "23:59" at bounding box center [404, 133] width 43 height 23
click at [398, 162] on span "13" at bounding box center [398, 158] width 13 height 9
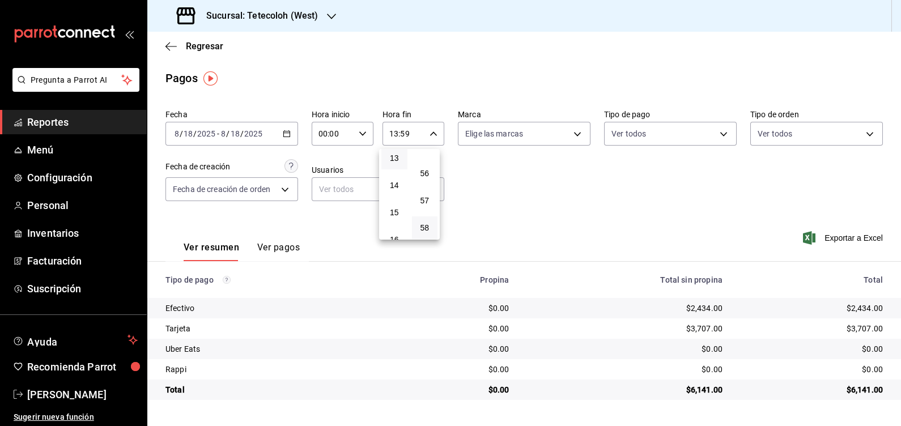
scroll to position [1493, 0]
click at [425, 177] on button "55" at bounding box center [425, 166] width 26 height 23
click at [616, 182] on div at bounding box center [450, 213] width 901 height 426
click at [414, 128] on input "13:55" at bounding box center [404, 133] width 43 height 23
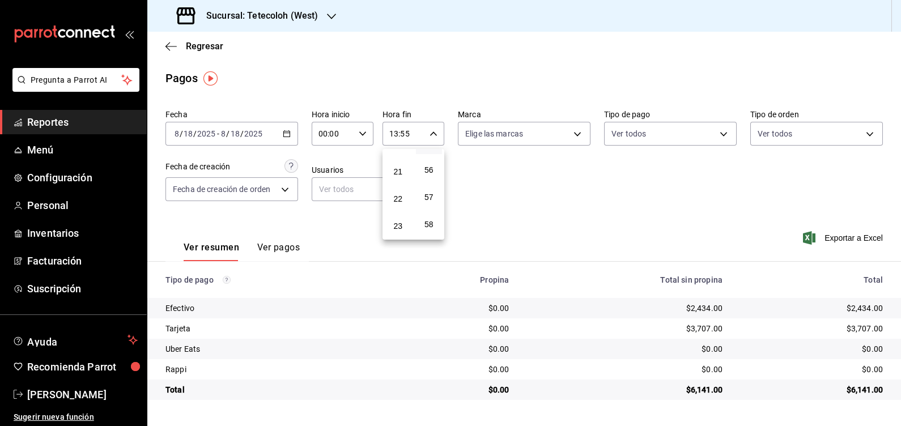
click at [405, 224] on button "23" at bounding box center [398, 226] width 27 height 23
type input "23:55"
click at [621, 199] on div at bounding box center [450, 213] width 901 height 426
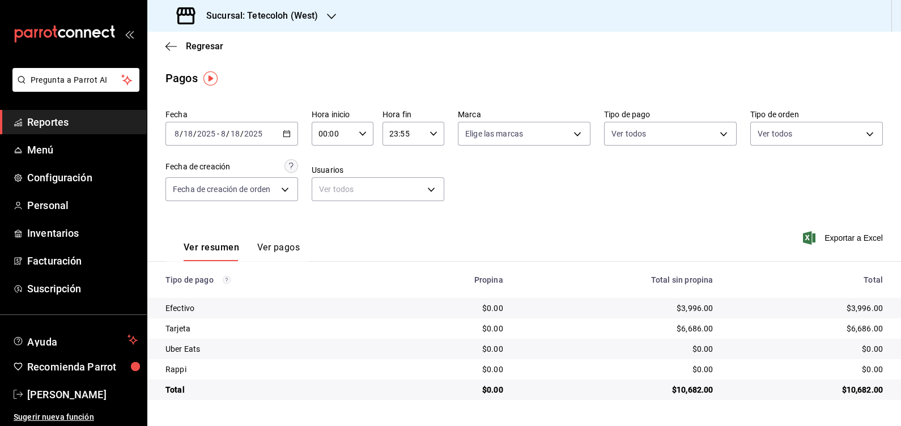
click at [419, 44] on div "Regresar" at bounding box center [524, 46] width 754 height 29
